Goal: Navigation & Orientation: Find specific page/section

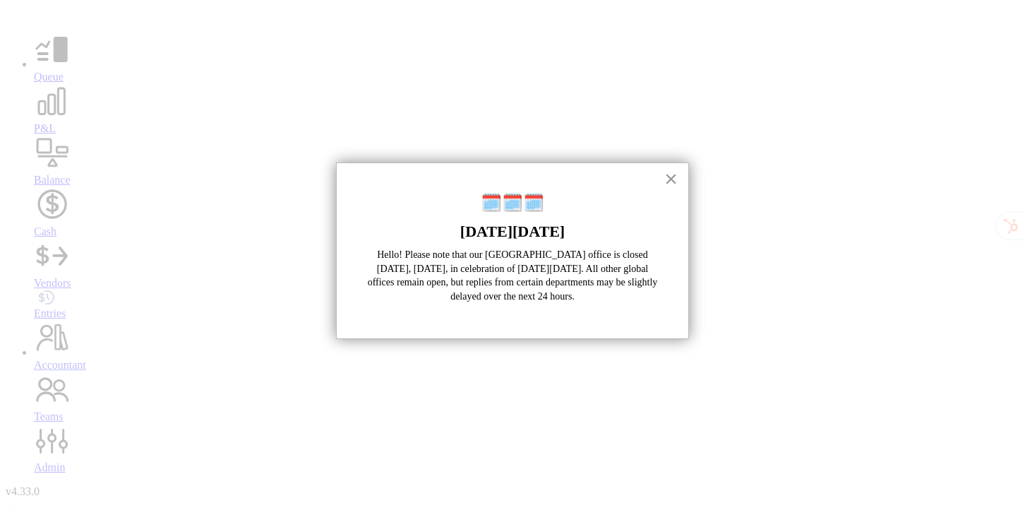
click at [672, 175] on button "×" at bounding box center [670, 178] width 13 height 23
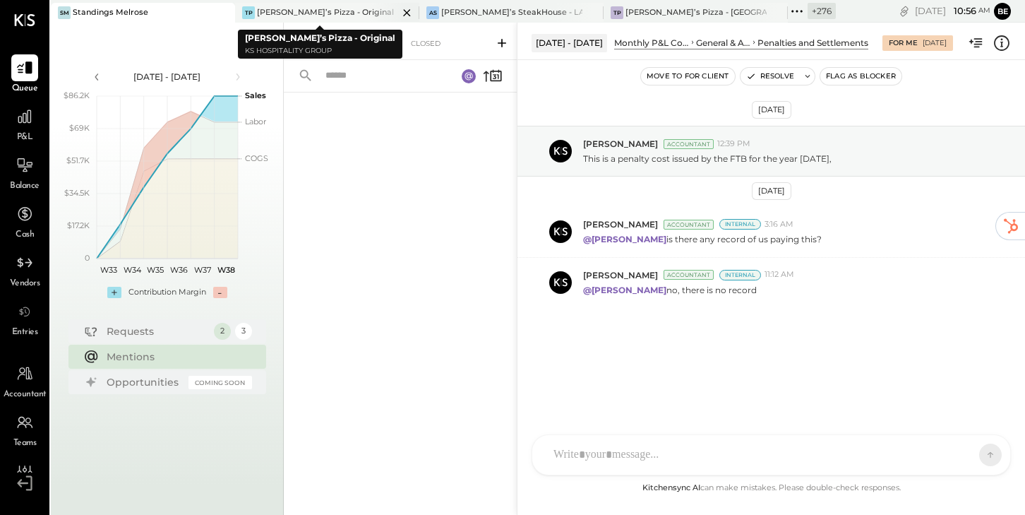
click at [298, 11] on div "[PERSON_NAME]’s Pizza - Original" at bounding box center [325, 12] width 137 height 11
